Goal: Task Accomplishment & Management: Use online tool/utility

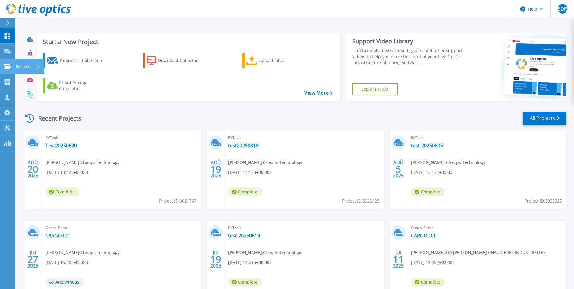
click at [23, 67] on p "Projects" at bounding box center [24, 67] width 16 height 16
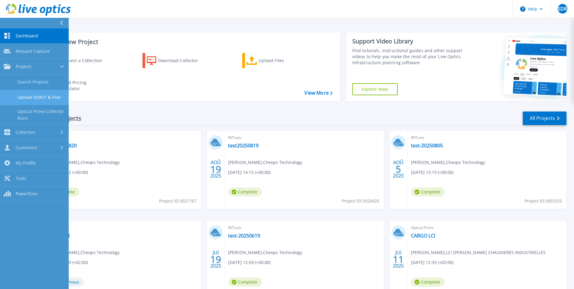
click at [28, 95] on link "Upload SIOKIT & Files" at bounding box center [34, 97] width 69 height 15
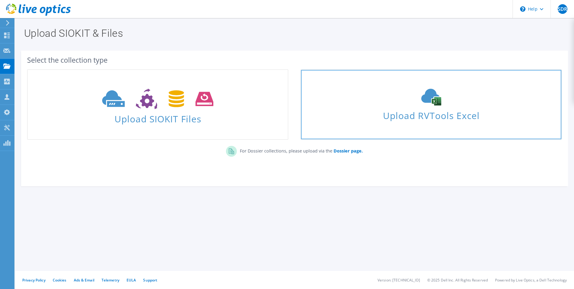
click at [402, 111] on span "Upload RVTools Excel" at bounding box center [431, 114] width 260 height 13
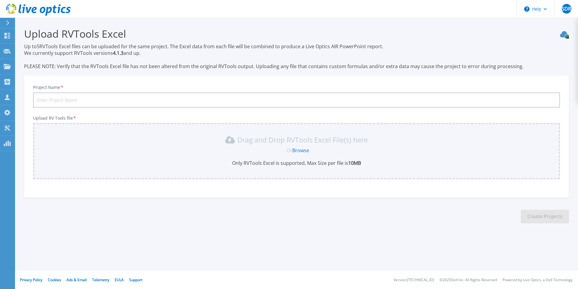
click at [229, 99] on input "Project Name *" at bounding box center [296, 99] width 527 height 15
type input "Test20250909"
click at [301, 151] on link "Browse" at bounding box center [300, 150] width 17 height 7
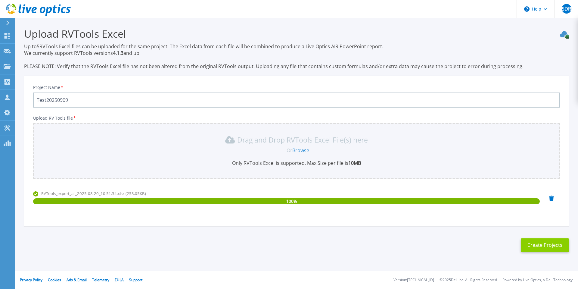
click at [553, 243] on button "Create Projects" at bounding box center [545, 245] width 48 height 14
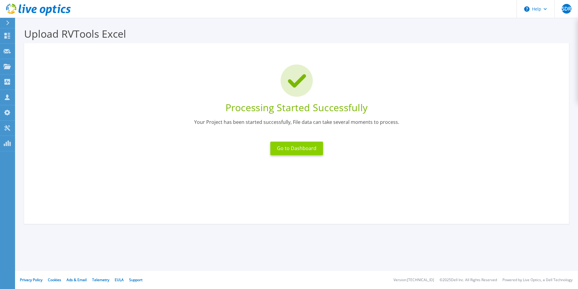
click at [298, 148] on button "Go to Dashboard" at bounding box center [296, 149] width 53 height 14
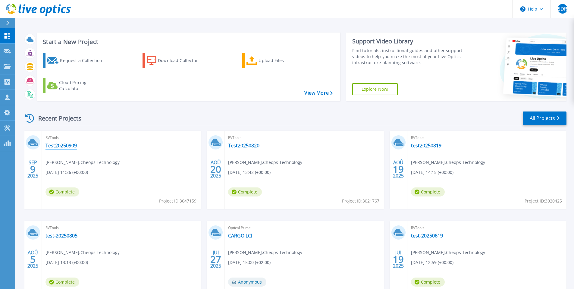
click at [66, 146] on link "Test20250909" at bounding box center [60, 145] width 31 height 6
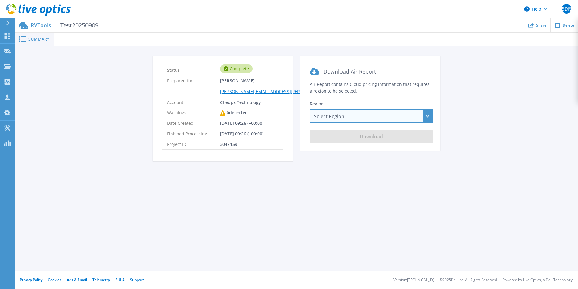
click at [356, 117] on div "Select Region [GEOGRAPHIC_DATA] ([GEOGRAPHIC_DATA]) [GEOGRAPHIC_DATA] ([GEOGRAP…" at bounding box center [371, 116] width 123 height 14
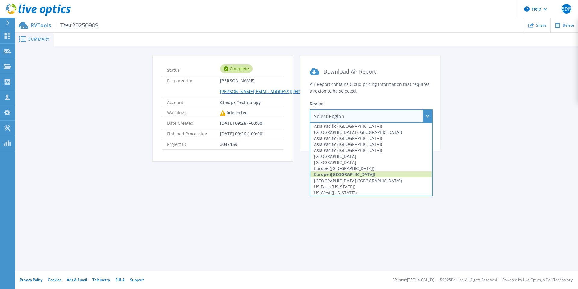
click at [350, 171] on div "Europe ([GEOGRAPHIC_DATA])" at bounding box center [371, 174] width 122 height 6
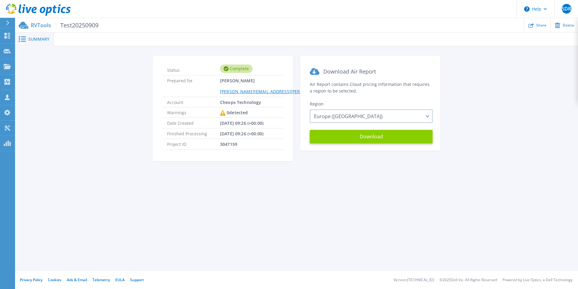
click at [371, 137] on button "Download" at bounding box center [371, 137] width 123 height 14
